Goal: Communication & Community: Share content

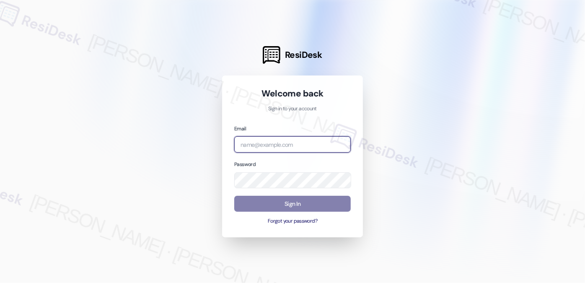
click at [272, 144] on input "email" at bounding box center [292, 144] width 116 height 16
click at [0, 282] on com-1password-button at bounding box center [0, 283] width 0 height 0
type input "automated-surveys-kcb_lincoln-katrina.lopez@kcb_lincoln.com"
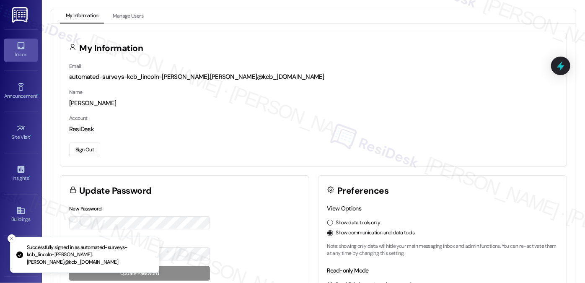
click at [13, 49] on link "Inbox" at bounding box center [21, 50] width 34 height 23
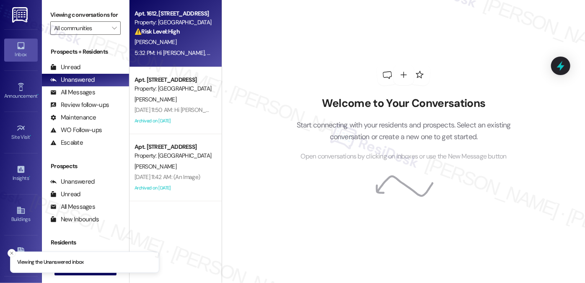
click at [175, 48] on div "5:32 PM: Hi Crystal, thanks so much for reaching out! I understand you’d like a…" at bounding box center [173, 53] width 79 height 10
click at [85, 97] on div "All Messages" at bounding box center [72, 92] width 45 height 9
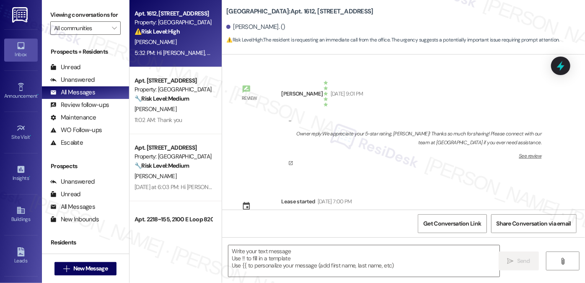
scroll to position [4320, 0]
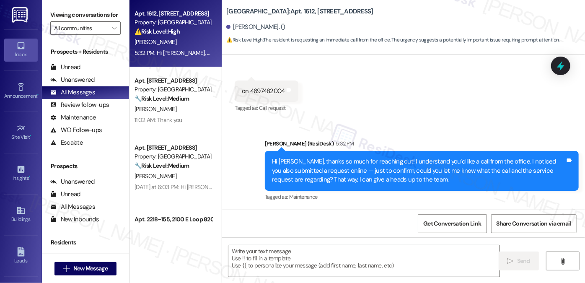
type textarea "Fetching suggested responses. Please feel free to read through the conversation…"
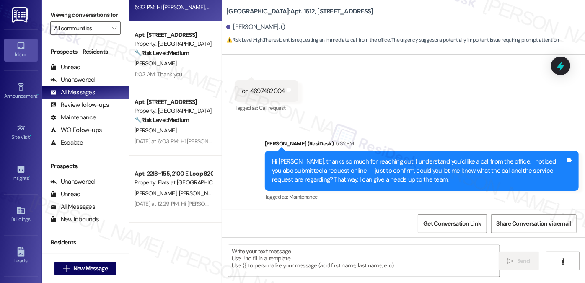
scroll to position [0, 0]
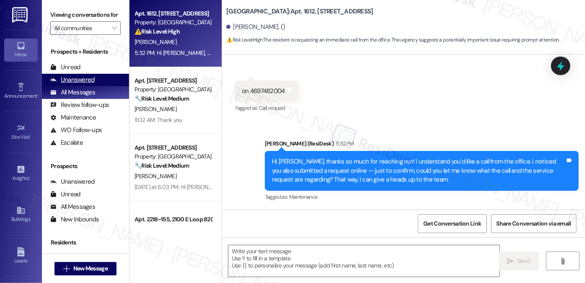
click at [83, 84] on div "Unanswered" at bounding box center [72, 79] width 44 height 9
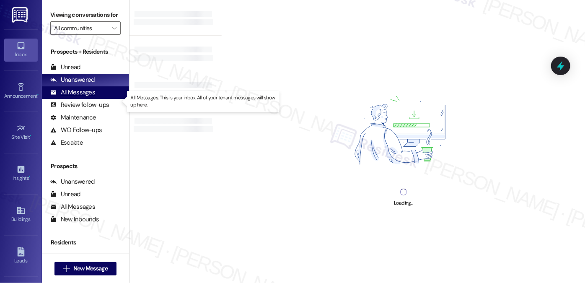
click at [85, 97] on div "All Messages" at bounding box center [72, 92] width 45 height 9
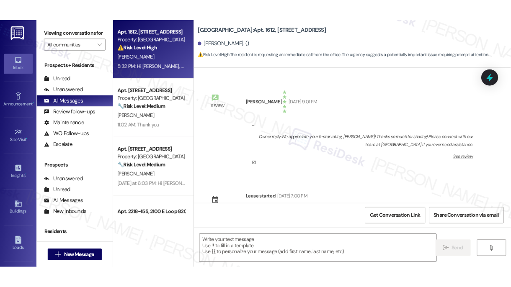
scroll to position [4320, 0]
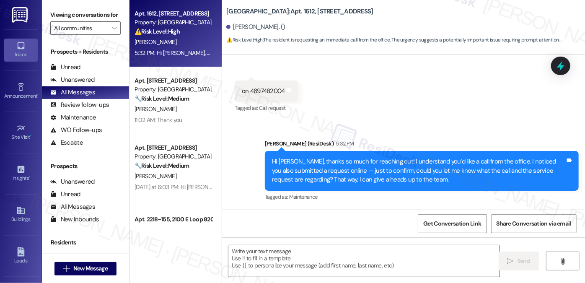
type textarea "Fetching suggested responses. Please feel free to read through the conversation…"
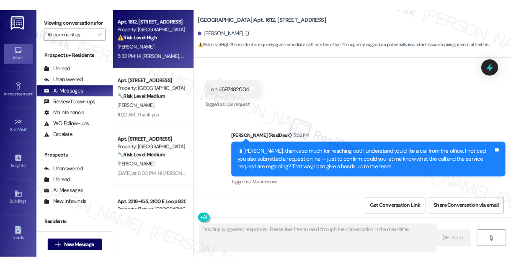
scroll to position [4446, 0]
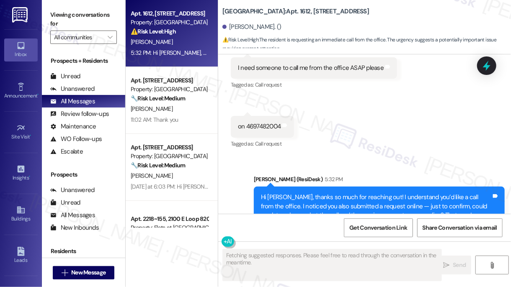
click at [59, 12] on label "Viewing conversations for" at bounding box center [83, 19] width 67 height 22
click at [289, 193] on div "Hi Crystal, thanks so much for reaching out! I understand you’d like a call fro…" at bounding box center [376, 211] width 230 height 36
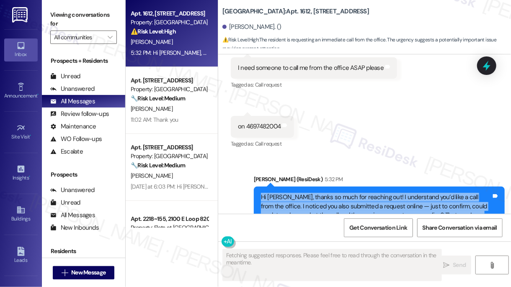
click at [289, 193] on div "Hi Crystal, thanks so much for reaching out! I understand you’d like a call fro…" at bounding box center [376, 211] width 230 height 36
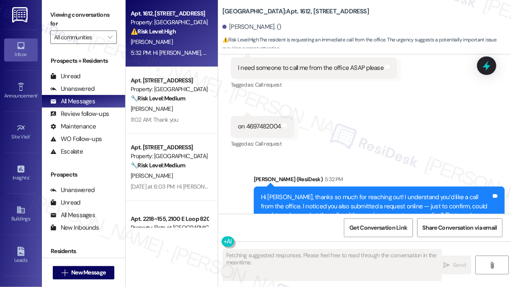
click at [344, 103] on div "Received via SMS Crystal Johnson Question 11:12 AM I need someone to call me fr…" at bounding box center [364, 91] width 293 height 132
click at [23, 83] on icon at bounding box center [20, 87] width 9 height 9
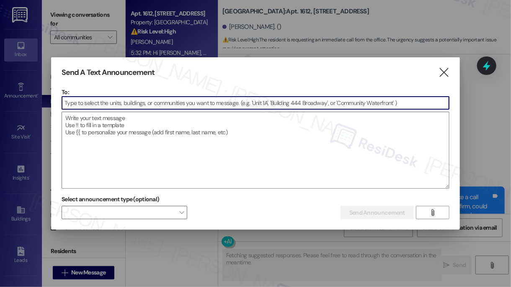
click at [165, 102] on input at bounding box center [255, 103] width 387 height 13
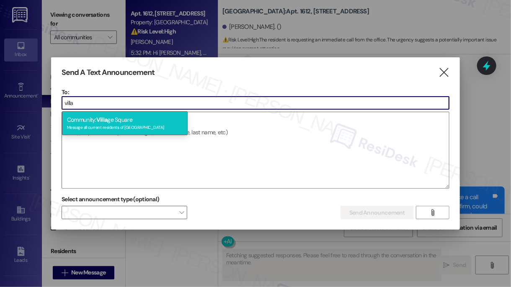
type input "villa"
click at [121, 117] on div "Community: [GEOGRAPHIC_DATA] Message all current residents of [GEOGRAPHIC_DATA]" at bounding box center [125, 123] width 126 height 24
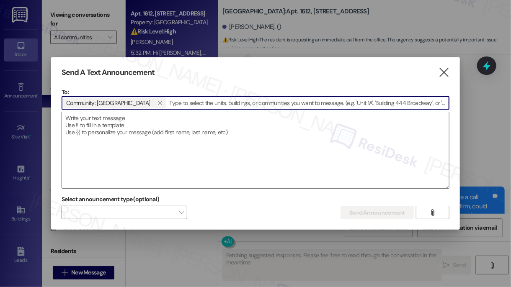
click at [116, 134] on textarea at bounding box center [255, 150] width 387 height 76
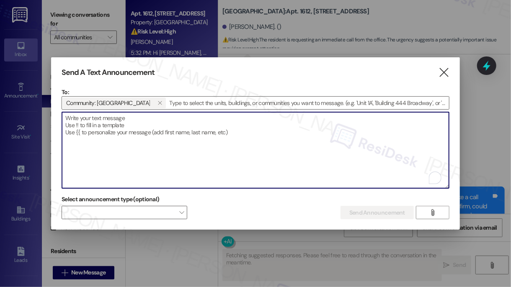
paste textarea "ImBlessed88!"
type textarea "ImBlessed88!"
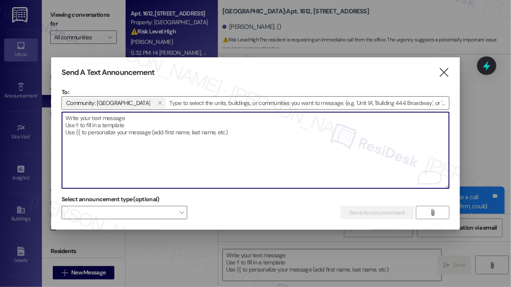
click at [195, 147] on textarea "To enrich screen reader interactions, please activate Accessibility in Grammarl…" at bounding box center [255, 150] width 387 height 76
paste textarea "Attention Residents: Please remove all non-patio furniture and unauthorized ite…"
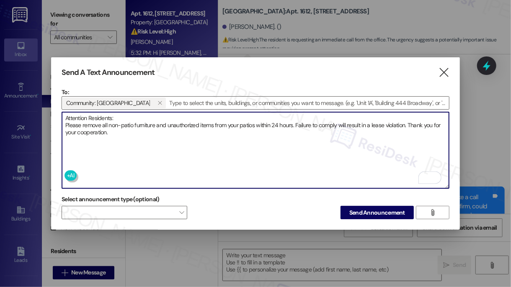
click at [127, 121] on textarea "Attention Residents: Please remove all non-patio furniture and unauthorized ite…" at bounding box center [255, 150] width 387 height 76
click at [121, 122] on textarea "Attention Residents: Please remove all non-patio furniture and unauthorized ite…" at bounding box center [255, 150] width 387 height 76
type textarea "Attention Residents: Please remove all non-patio furniture and unauthorized ite…"
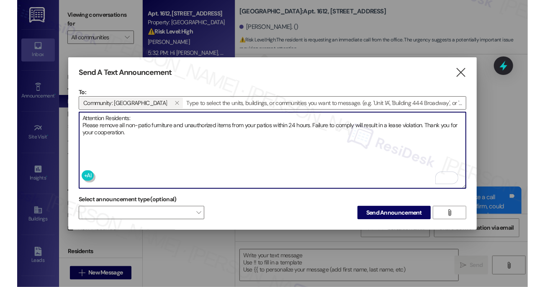
scroll to position [4463, 0]
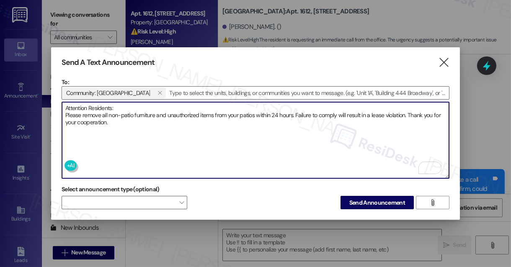
click at [122, 120] on textarea "Attention Residents: Please remove all non-patio furniture and unauthorized ite…" at bounding box center [255, 140] width 387 height 76
click at [190, 122] on textarea "Attention Residents: Please remove all non-patio furniture and unauthorized ite…" at bounding box center [255, 140] width 387 height 76
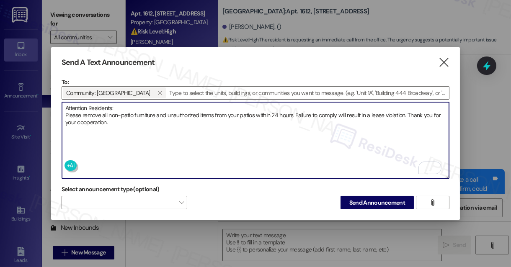
click at [213, 137] on textarea "Attention Residents: Please remove all non-patio furniture and unauthorized ite…" at bounding box center [255, 140] width 387 height 76
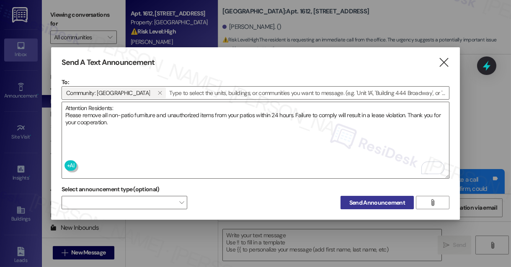
click at [364, 201] on span "Send Announcement" at bounding box center [377, 203] width 56 height 9
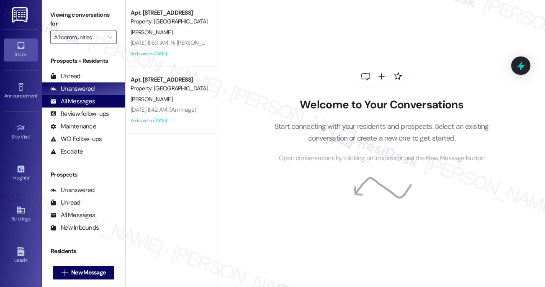
click at [72, 100] on div "All Messages" at bounding box center [72, 101] width 45 height 9
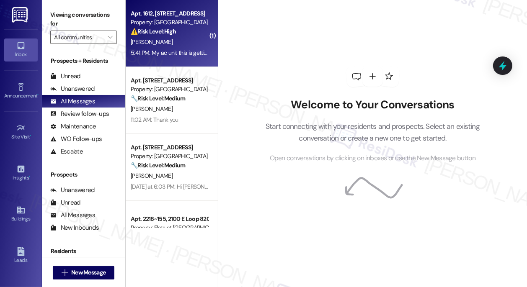
click at [178, 50] on div "5:41 PM: My ac unit this is getting ridiculous now…. no one called me back 5:41…" at bounding box center [219, 53] width 176 height 8
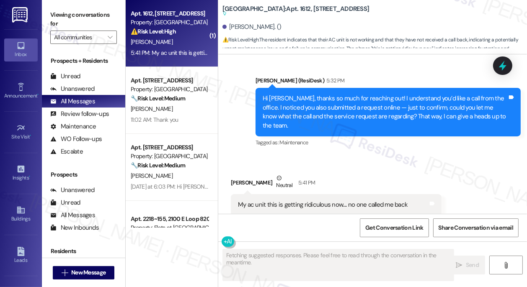
scroll to position [4463, 0]
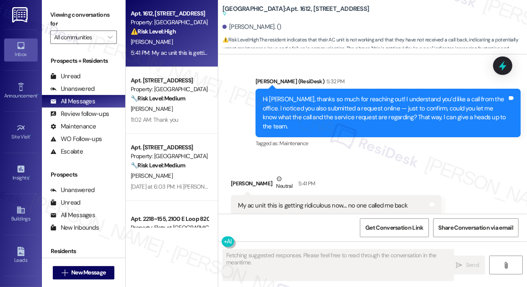
click at [314, 201] on div "My ac unit this is getting ridiculous now…. no one called me back" at bounding box center [323, 205] width 170 height 9
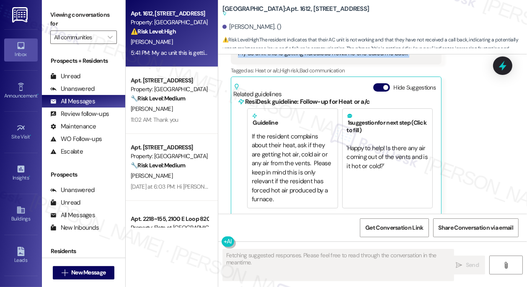
scroll to position [19, 0]
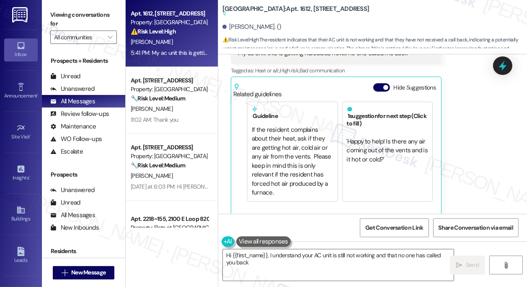
click at [471, 150] on div "Received via SMS Crystal Johnson Neutral 5:41 PM My ac unit this is getting rid…" at bounding box center [372, 112] width 309 height 219
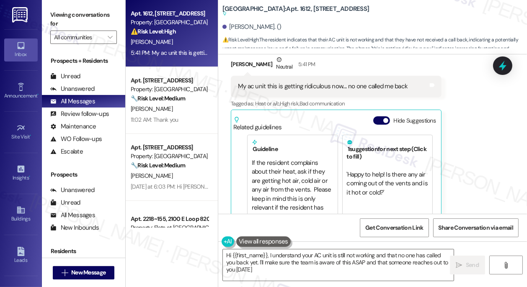
type textarea "Hi {{first_name}}, I understand your AC unit is still not working and that no o…"
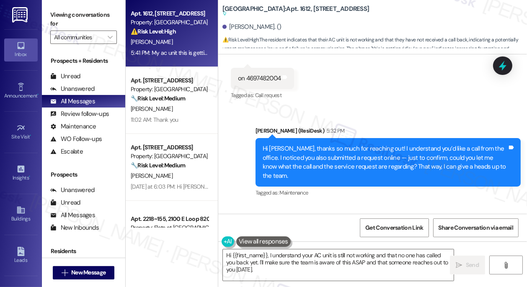
scroll to position [4349, 0]
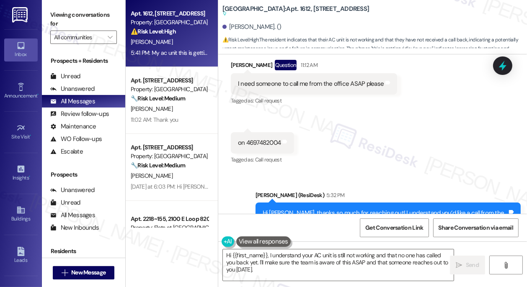
click at [261, 141] on div "on 4697482004" at bounding box center [259, 143] width 43 height 9
copy div "4697482004"
click at [496, 68] on div at bounding box center [502, 66] width 25 height 24
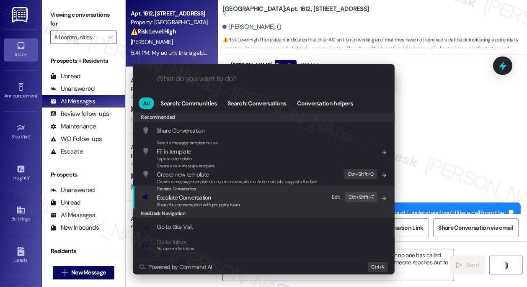
click at [237, 201] on span "Escalate Conversation" at bounding box center [198, 197] width 83 height 9
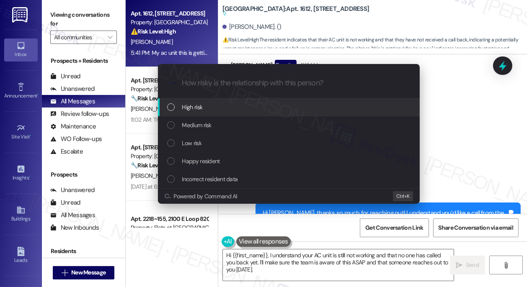
click at [202, 109] on div "High risk" at bounding box center [289, 107] width 245 height 9
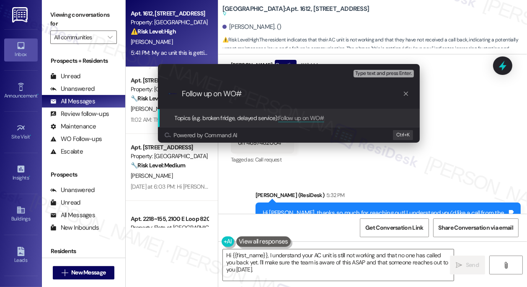
paste input "4697482004"
type input "Follow up on WO#4697482004 - AC Issue"
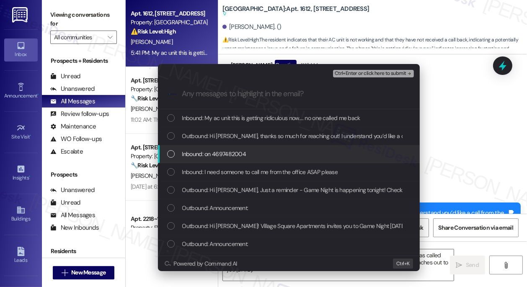
click at [243, 152] on span "Inbound: on 4697482004" at bounding box center [214, 154] width 64 height 9
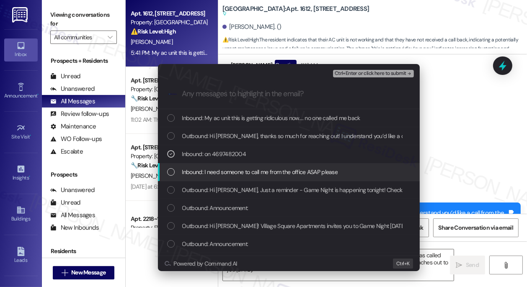
click at [242, 172] on span "Inbound: I need someone to call me from the office ASAP please" at bounding box center [260, 172] width 156 height 9
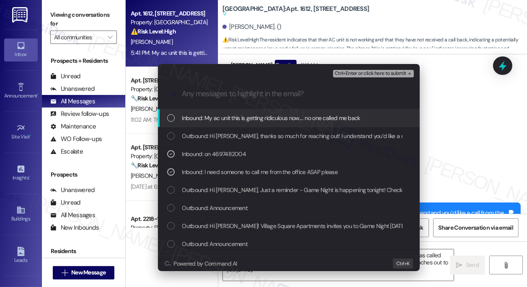
click at [242, 110] on div "Inbound: My ac unit this is getting ridiculous now…. no one called me back" at bounding box center [289, 118] width 262 height 18
click at [366, 71] on span "Ctrl+Enter or click here to submit" at bounding box center [371, 74] width 72 height 6
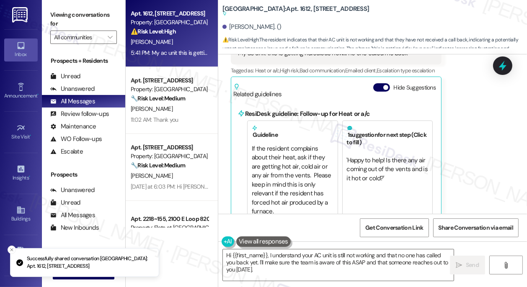
scroll to position [4615, 0]
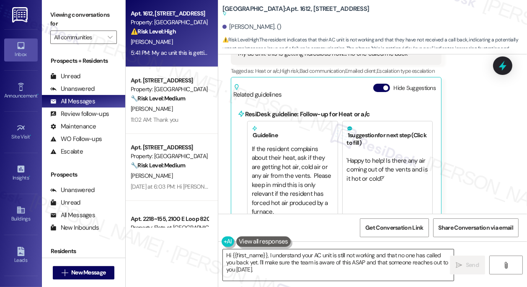
click at [361, 252] on textarea "Hi {{first_name}}, I understand your AC unit is still not working and that no o…" at bounding box center [338, 265] width 231 height 31
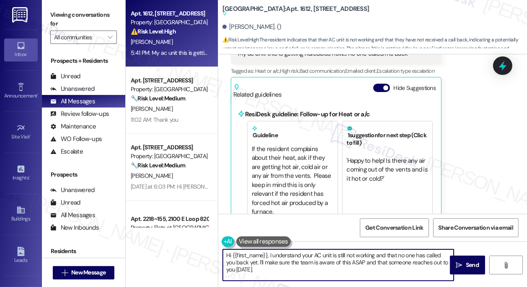
click at [361, 252] on textarea "Hi {{first_name}}, I understand your AC unit is still not working and that no o…" at bounding box center [338, 265] width 231 height 31
click at [315, 264] on textarea "Hi {{first_name}}, I understand your AC unit is still not working and that no o…" at bounding box center [338, 265] width 231 height 31
click at [357, 261] on textarea "Hi {{first_name}}, I understand your AC unit is still not working and that no o…" at bounding box center [338, 265] width 231 height 31
drag, startPoint x: 426, startPoint y: 261, endPoint x: 318, endPoint y: 262, distance: 107.6
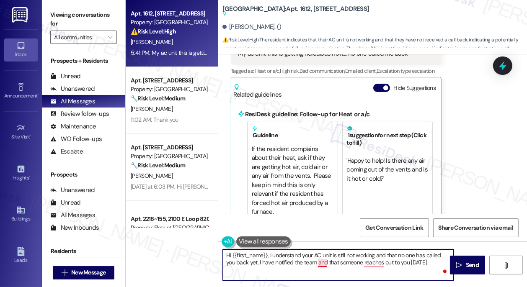
click at [317, 262] on textarea "Hi {{first_name}}, I understand your AC unit is still not working and that no o…" at bounding box center [338, 265] width 231 height 31
click at [418, 266] on textarea "Hi {{first_name}}, I understand your AC unit is still not working and that no o…" at bounding box center [338, 265] width 231 height 31
drag, startPoint x: 268, startPoint y: 254, endPoint x: 176, endPoint y: 248, distance: 92.4
click at [176, 248] on div "Apt. 1612, 5959 Watership Lane Property: Village Square ⚠️ Risk Level: High The…" at bounding box center [326, 143] width 401 height 287
click at [387, 262] on textarea "I understand your AC unit is still not working and that no one has called you b…" at bounding box center [338, 265] width 231 height 31
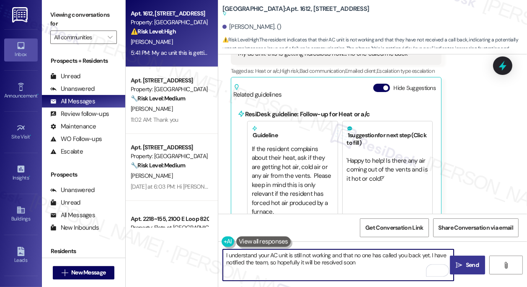
type textarea "I understand your AC unit is still not working and that no one has called you b…"
click at [456, 259] on button " Send" at bounding box center [467, 265] width 35 height 19
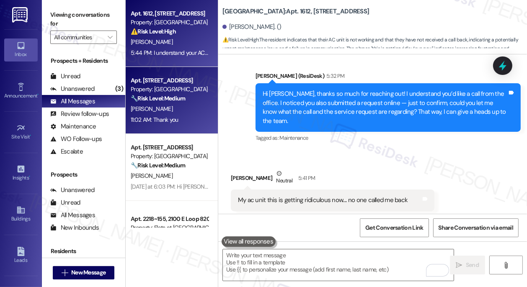
scroll to position [4467, 0]
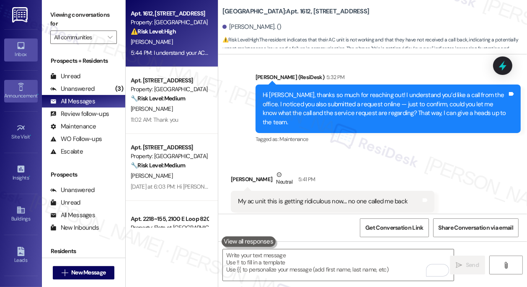
click at [17, 95] on div "Announcement •" at bounding box center [21, 96] width 42 height 8
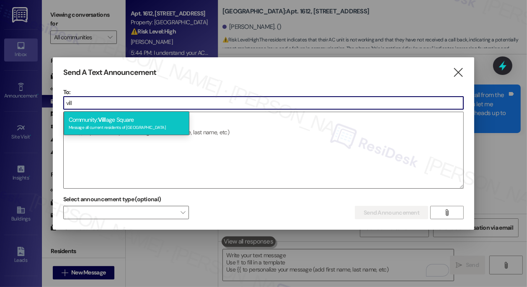
type input "vill"
click at [121, 116] on div "Community: Vill age Square Message all current residents of Village Square" at bounding box center [127, 123] width 126 height 24
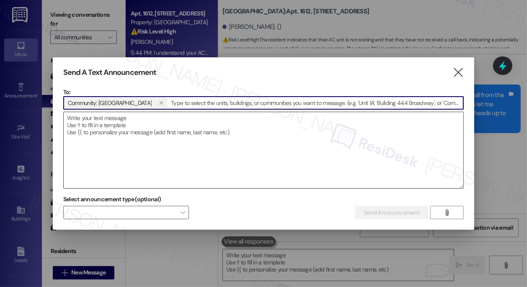
click at [232, 144] on textarea at bounding box center [264, 150] width 400 height 76
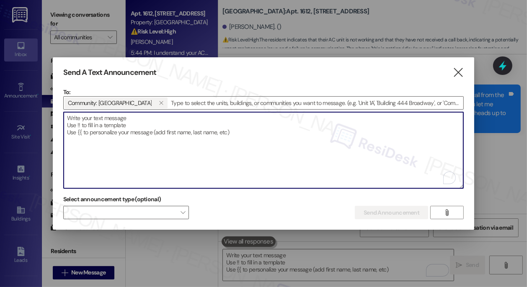
paste textarea "Attention Residents: Please remove all non-patio furniture and unauthorized ite…"
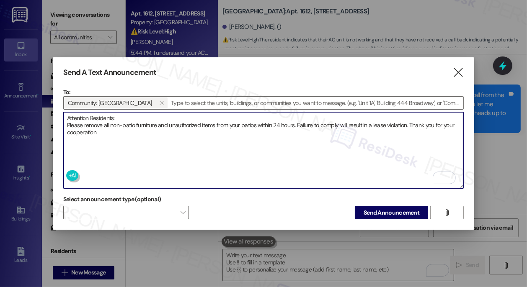
click at [122, 119] on textarea "Attention Residents: Please remove all non-patio furniture and unauthorized ite…" at bounding box center [264, 150] width 400 height 76
type textarea "Attention Residents: Please remove all non-patio furniture and unauthorized ite…"
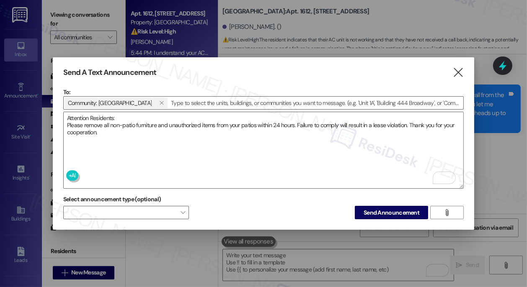
click at [366, 205] on div "Select announcement type (optional)  Send Announcement " at bounding box center [263, 206] width 400 height 26
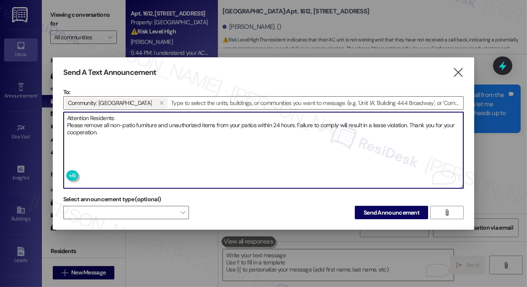
click at [276, 144] on textarea "Attention Residents: Please remove all non-patio furniture and unauthorized ite…" at bounding box center [264, 150] width 400 height 76
click at [382, 213] on span "Send Announcement" at bounding box center [392, 213] width 56 height 9
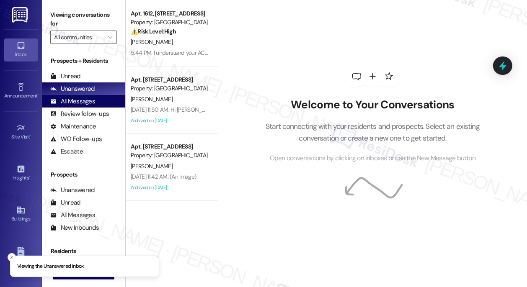
click at [71, 101] on div "All Messages" at bounding box center [72, 101] width 45 height 9
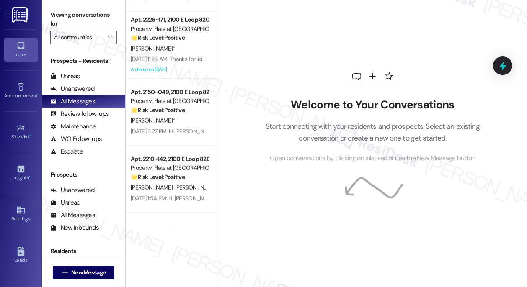
scroll to position [800, 0]
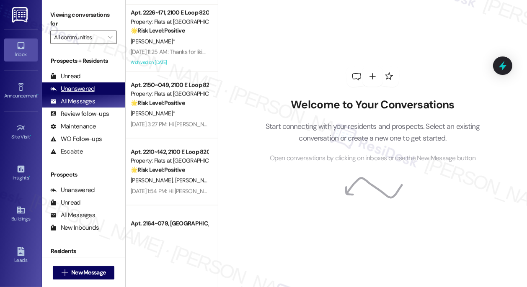
click at [97, 92] on div "Unanswered (0)" at bounding box center [83, 89] width 83 height 13
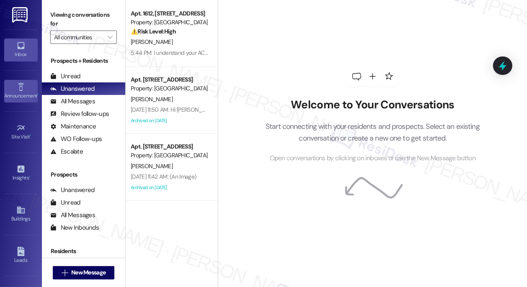
click at [11, 90] on link "Announcement •" at bounding box center [21, 91] width 34 height 23
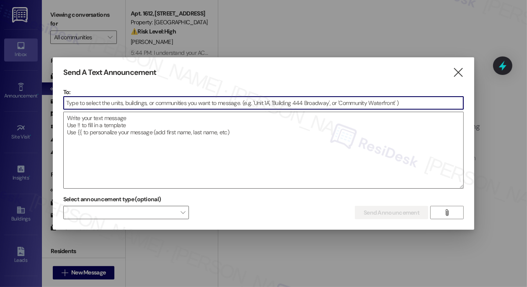
click at [202, 107] on input at bounding box center [264, 103] width 400 height 13
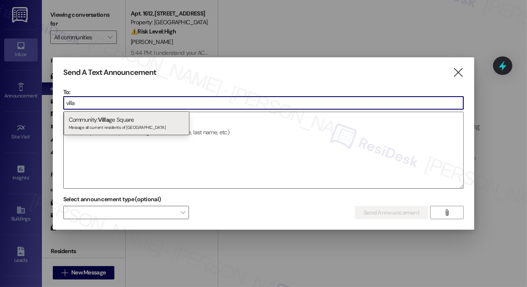
type input "villa"
click at [101, 119] on span "Villa" at bounding box center [103, 120] width 11 height 8
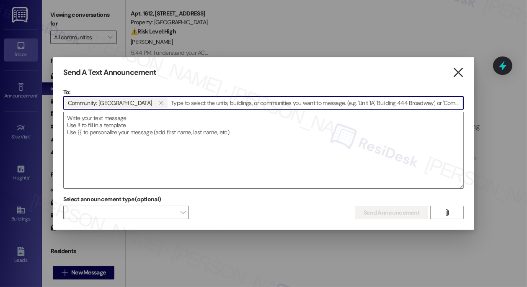
click at [461, 71] on icon "" at bounding box center [458, 72] width 11 height 9
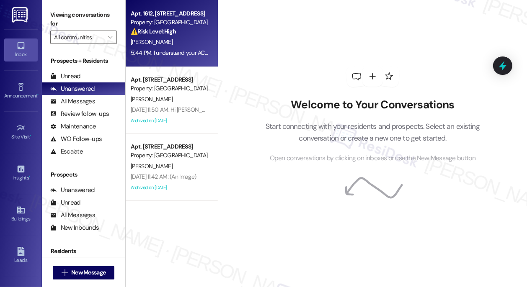
click at [163, 57] on div "5:44 PM: I understand your AC unit is still not working and that no one has cal…" at bounding box center [169, 53] width 79 height 10
click at [103, 101] on div "All Messages (undefined)" at bounding box center [83, 101] width 83 height 13
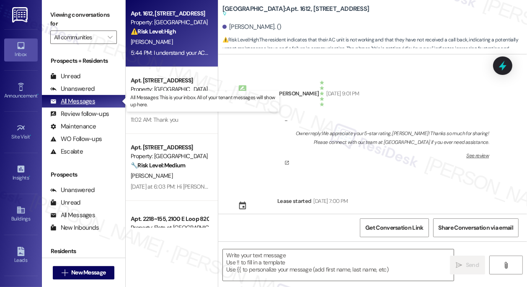
scroll to position [4807, 0]
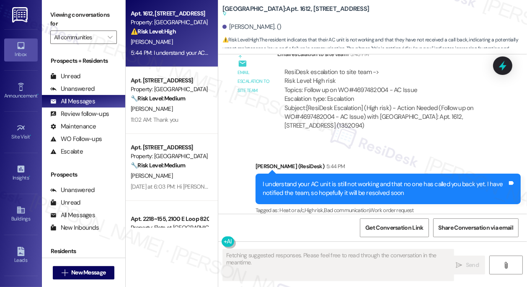
click at [302, 180] on div "I understand your AC unit is still not working and that no one has called you b…" at bounding box center [385, 189] width 245 height 18
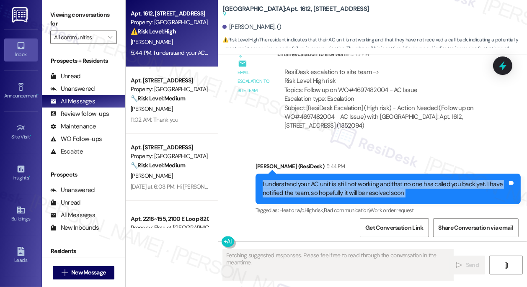
click at [302, 180] on div "I understand your AC unit is still not working and that no one has called you b…" at bounding box center [385, 189] width 245 height 18
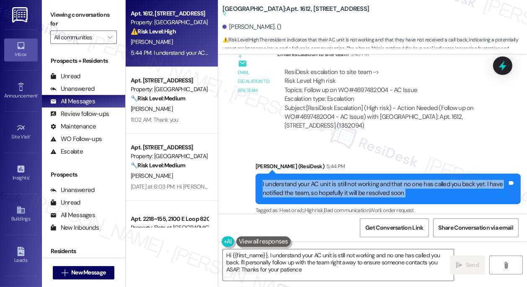
type textarea "Hi {{first_name}}, I understand your AC unit is still not working and no one ha…"
click at [374, 180] on div "I understand your AC unit is still not working and that no one has called you b…" at bounding box center [385, 189] width 245 height 18
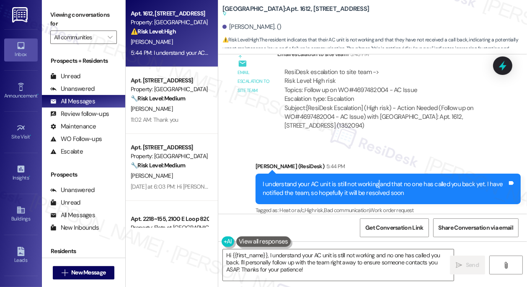
click at [374, 180] on div "I understand your AC unit is still not working and that no one has called you b…" at bounding box center [385, 189] width 245 height 18
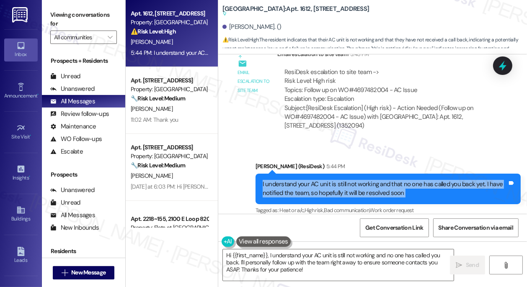
click at [374, 180] on div "I understand your AC unit is still not working and that no one has called you b…" at bounding box center [385, 189] width 245 height 18
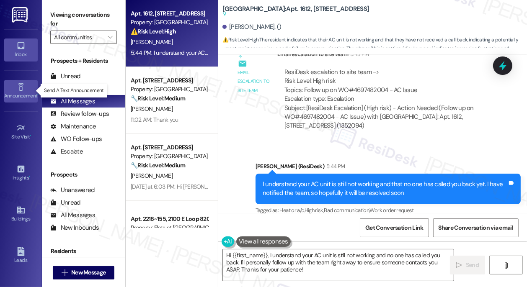
click at [21, 92] on div "Announcement •" at bounding box center [21, 96] width 42 height 8
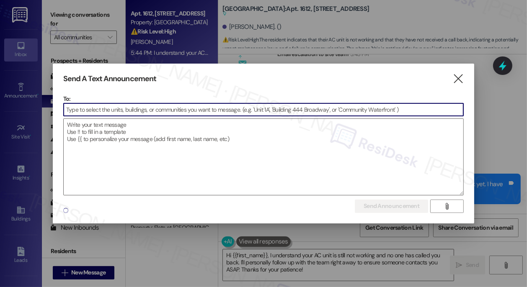
click at [226, 111] on input at bounding box center [264, 109] width 400 height 13
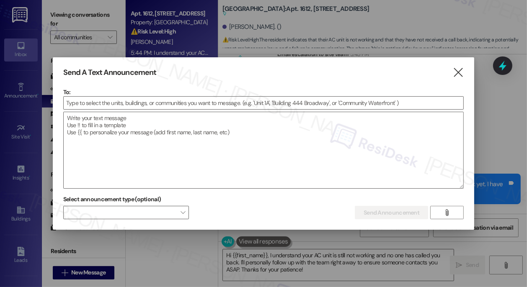
click at [89, 20] on div at bounding box center [263, 143] width 527 height 287
click at [453, 74] on icon "" at bounding box center [458, 72] width 11 height 9
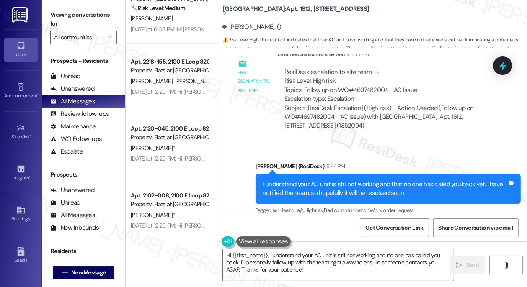
scroll to position [0, 0]
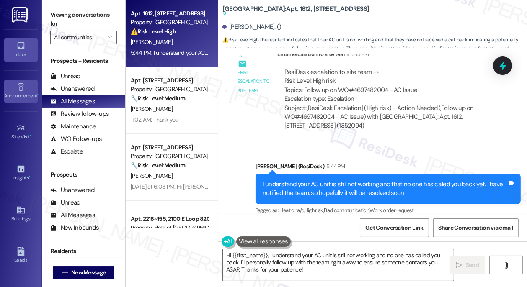
click at [20, 93] on div "Announcement •" at bounding box center [21, 96] width 42 height 8
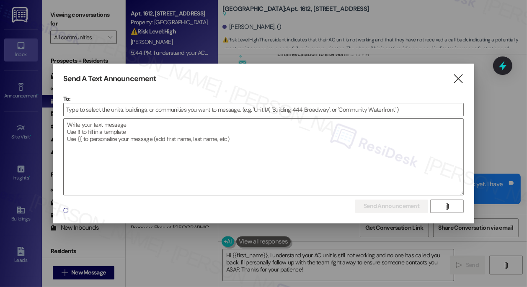
click at [206, 116] on div at bounding box center [263, 117] width 400 height 2
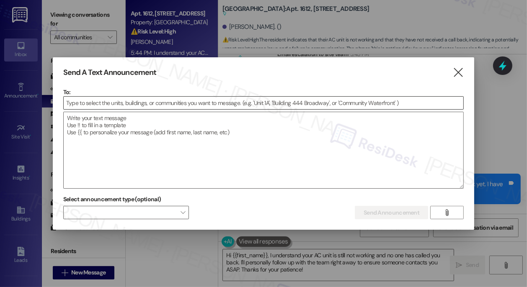
click at [242, 107] on input at bounding box center [264, 103] width 400 height 13
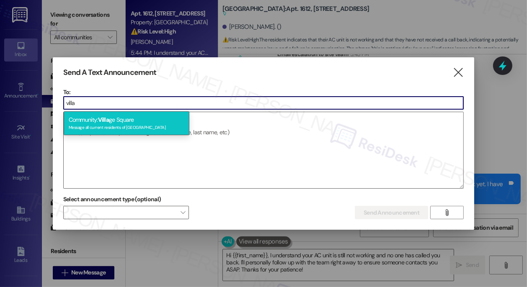
type input "villa"
click at [119, 127] on div "Message all current residents of Village Square" at bounding box center [127, 126] width 116 height 7
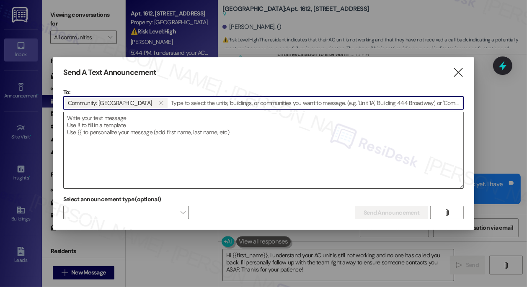
click at [123, 134] on textarea at bounding box center [264, 150] width 400 height 76
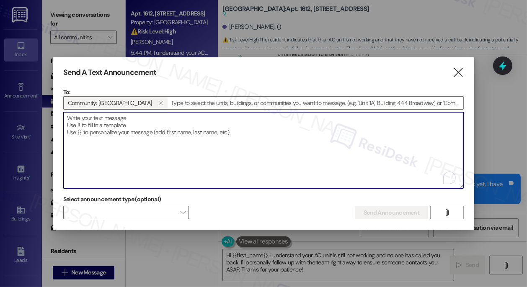
paste textarea "Attention Residents: Please remove all non-patio furniture and unauthorized ite…"
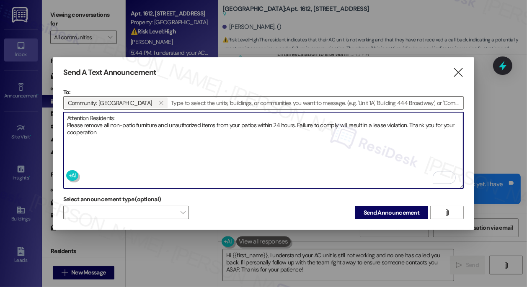
click at [119, 122] on textarea "Attention Residents: Please remove all non-patio furniture and unauthorized ite…" at bounding box center [264, 150] width 400 height 76
click at [136, 122] on textarea "Attention Residents: Please remove all non-patio furniture and unauthorized ite…" at bounding box center [264, 150] width 400 height 76
type textarea "Attention Residents: Please remove all non-patio furniture and unauthorized ite…"
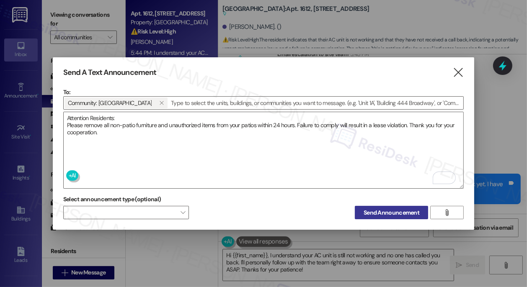
click at [387, 215] on span "Send Announcement" at bounding box center [392, 213] width 56 height 9
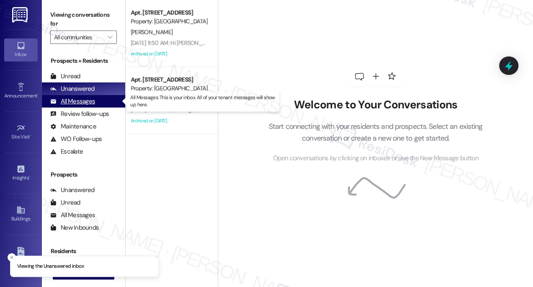
click at [84, 103] on div "All Messages" at bounding box center [72, 101] width 45 height 9
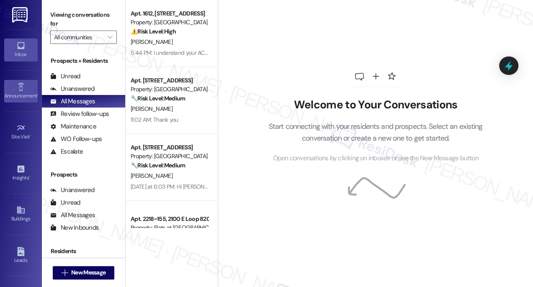
click at [24, 88] on link "Announcement •" at bounding box center [21, 91] width 34 height 23
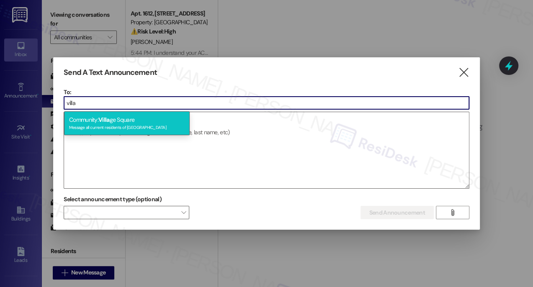
type input "villa"
click at [129, 116] on div "Community: [GEOGRAPHIC_DATA] Message all current residents of [GEOGRAPHIC_DATA]" at bounding box center [127, 123] width 126 height 24
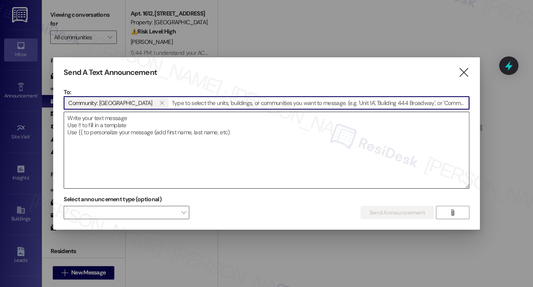
click at [137, 136] on textarea at bounding box center [266, 150] width 405 height 76
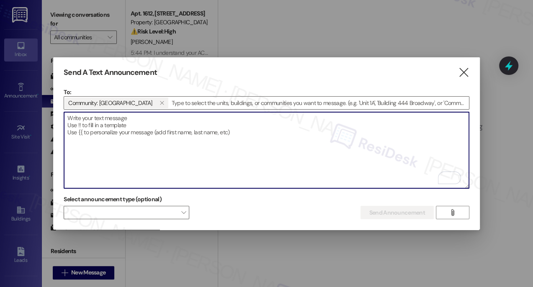
click at [153, 122] on textarea "To enrich screen reader interactions, please activate Accessibility in Grammarl…" at bounding box center [266, 150] width 405 height 76
paste textarea "Attention Residents: Please remove all non-patio furniture and unauthorized ite…"
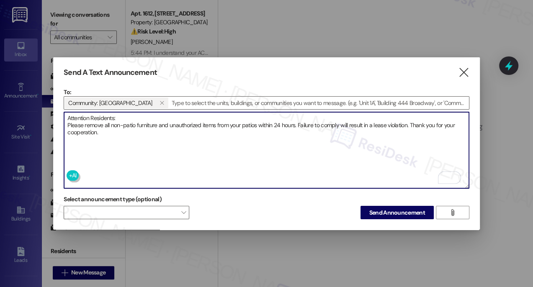
click at [117, 122] on textarea "Attention Residents: Please remove all non-patio furniture and unauthorized ite…" at bounding box center [266, 150] width 405 height 76
type textarea "Attention Residents: Please remove all non-patio furniture and unauthorized ite…"
click at [368, 206] on button "Send Announcement" at bounding box center [397, 212] width 73 height 13
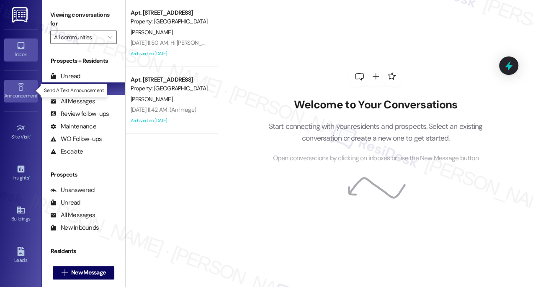
click at [26, 88] on link "Announcement •" at bounding box center [21, 91] width 34 height 23
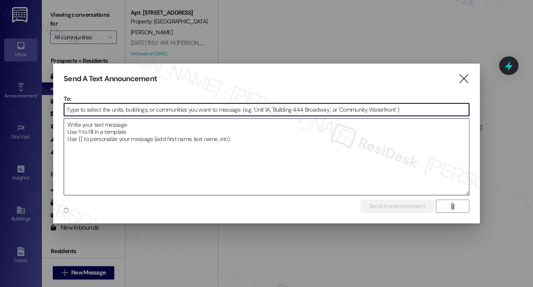
click at [294, 152] on textarea at bounding box center [266, 157] width 405 height 76
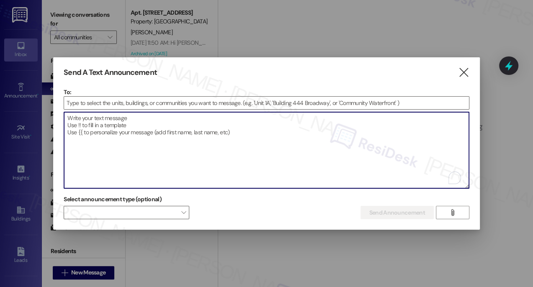
paste textarea "25899"
type textarea "25899"
click at [208, 101] on input at bounding box center [266, 103] width 405 height 13
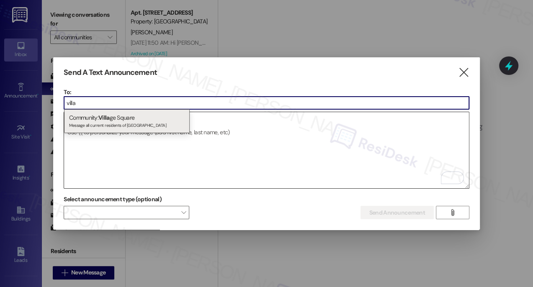
type input "villa"
click at [129, 118] on div "Community: [GEOGRAPHIC_DATA] Message all current residents of [GEOGRAPHIC_DATA]" at bounding box center [127, 121] width 126 height 24
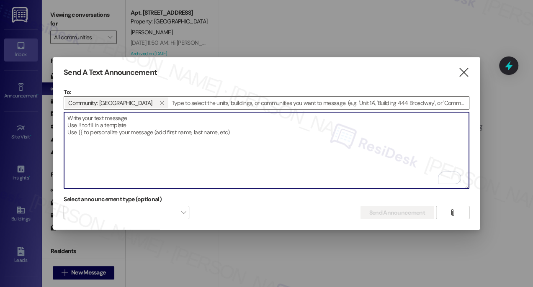
click at [129, 134] on textarea "To enrich screen reader interactions, please activate Accessibility in Grammarl…" at bounding box center [266, 150] width 405 height 76
paste textarea "Attention Residents: Please remove all non-patio furniture and unauthorized ite…"
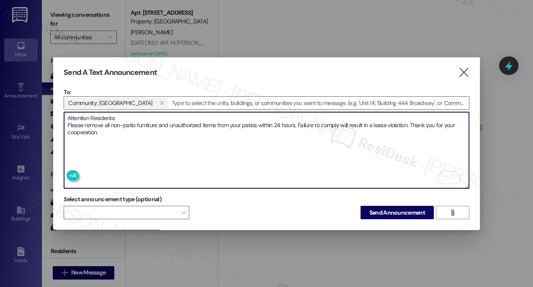
type textarea "Attention Residents: Please remove all non-patio furniture and unauthorized ite…"
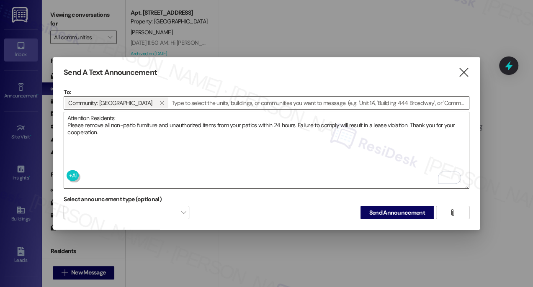
click at [376, 204] on div "Select announcement type (optional)  Send Announcement " at bounding box center [266, 206] width 405 height 26
click at [381, 216] on button "Send Announcement" at bounding box center [397, 212] width 73 height 13
